Goal: Check status: Check status

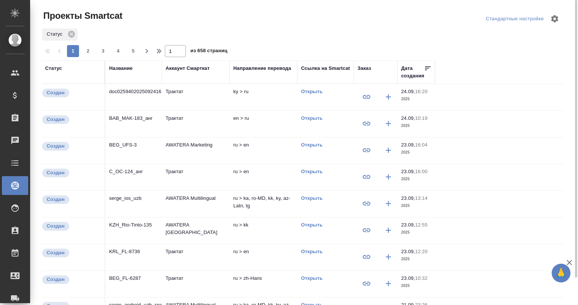
click at [125, 68] on div "Название" at bounding box center [120, 69] width 23 height 8
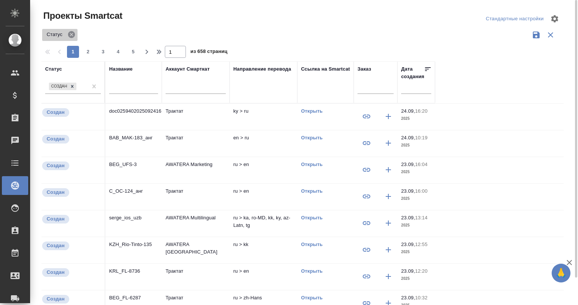
click at [70, 34] on icon at bounding box center [71, 34] width 7 height 7
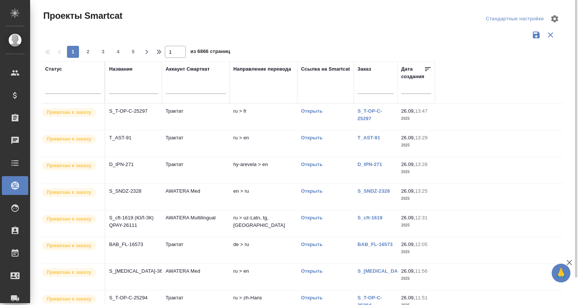
click at [128, 90] on input "text" at bounding box center [133, 88] width 49 height 9
type input "з"
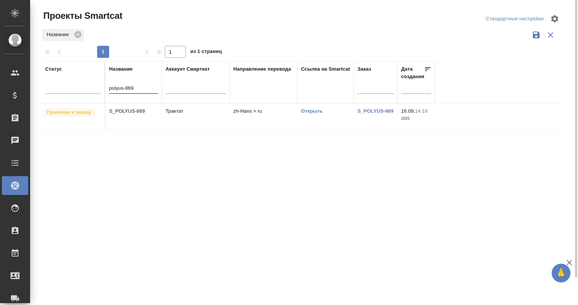
type input "polyus-869"
click at [152, 107] on td "S_POLYUS-869" at bounding box center [133, 117] width 56 height 26
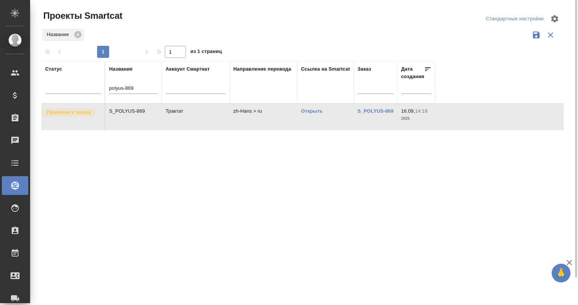
click at [152, 107] on td "S_POLYUS-869" at bounding box center [133, 117] width 56 height 26
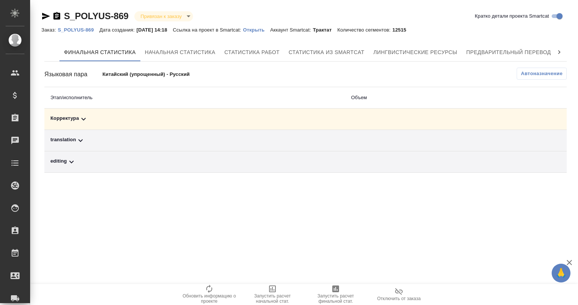
click at [557, 51] on icon at bounding box center [559, 53] width 8 height 8
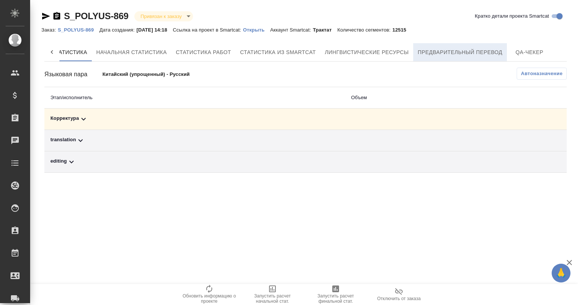
click at [481, 49] on span "Предварительный перевод" at bounding box center [460, 52] width 85 height 9
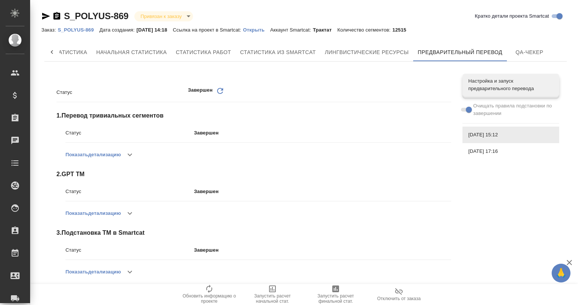
scroll to position [125, 0]
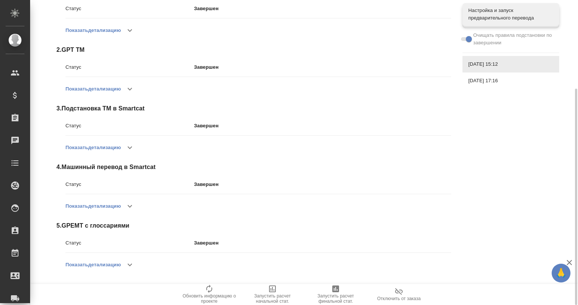
click at [128, 266] on icon "button" at bounding box center [129, 265] width 9 height 9
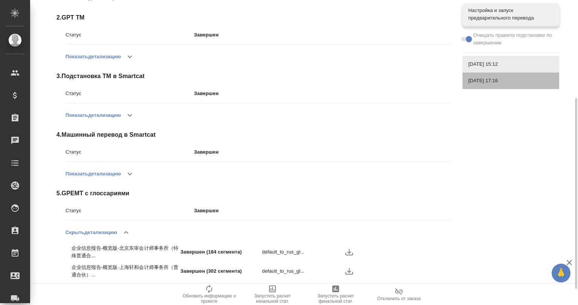
click at [475, 80] on span "16.09.2025, 17:16" at bounding box center [510, 81] width 85 height 8
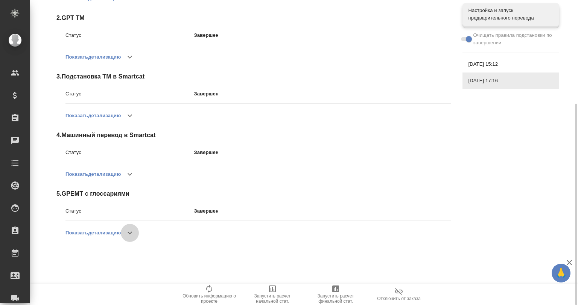
click at [124, 232] on button "button" at bounding box center [130, 233] width 18 height 18
click at [490, 65] on span "19.09.2025, 15:12" at bounding box center [510, 65] width 85 height 8
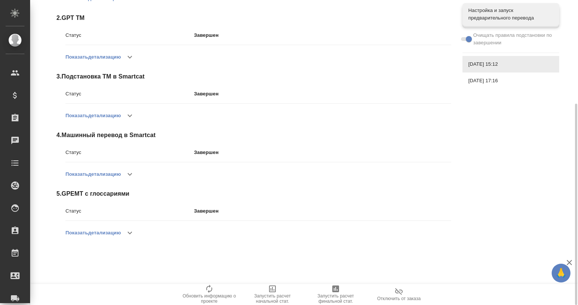
click at [129, 232] on icon "button" at bounding box center [129, 233] width 9 height 9
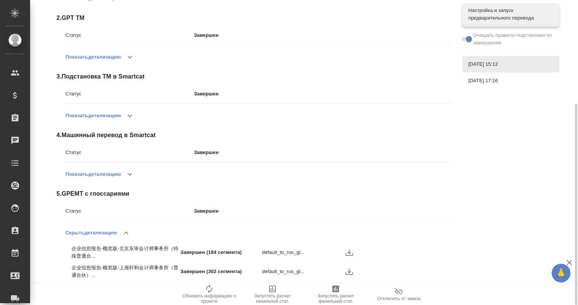
scroll to position [182, 0]
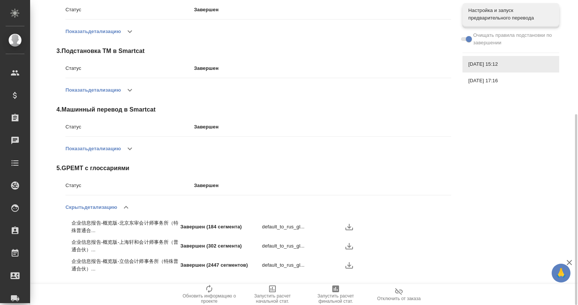
click at [493, 181] on div "Статус Завершен Обновить 1 . Перевод тривиальных сегментов Статус Завершен Пока…" at bounding box center [305, 89] width 522 height 407
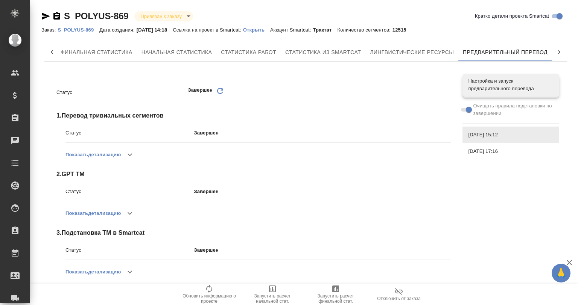
scroll to position [125, 0]
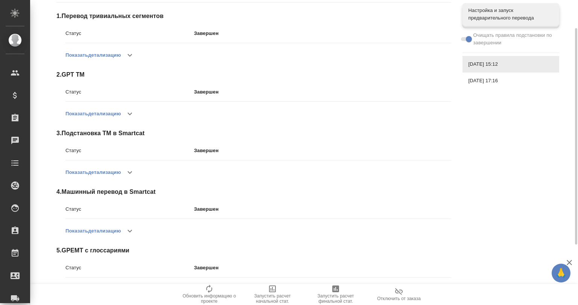
scroll to position [125, 0]
